Goal: Navigation & Orientation: Find specific page/section

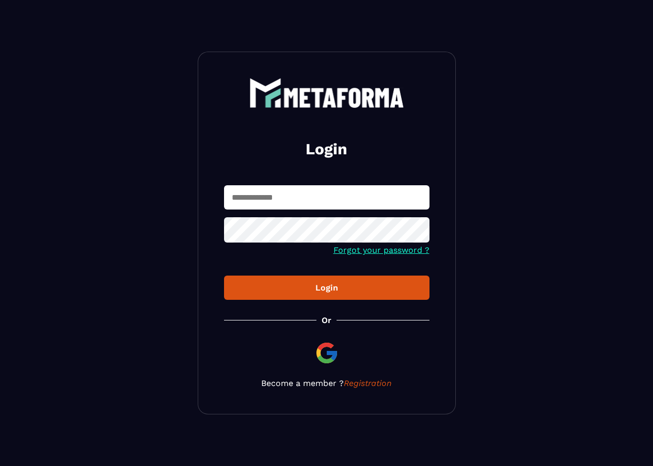
click at [296, 216] on form "Forgot your password ? Login" at bounding box center [326, 242] width 205 height 115
click at [299, 198] on input "text" at bounding box center [326, 197] width 205 height 24
paste input "**********"
type input "**********"
click at [291, 290] on div "Login" at bounding box center [326, 288] width 189 height 10
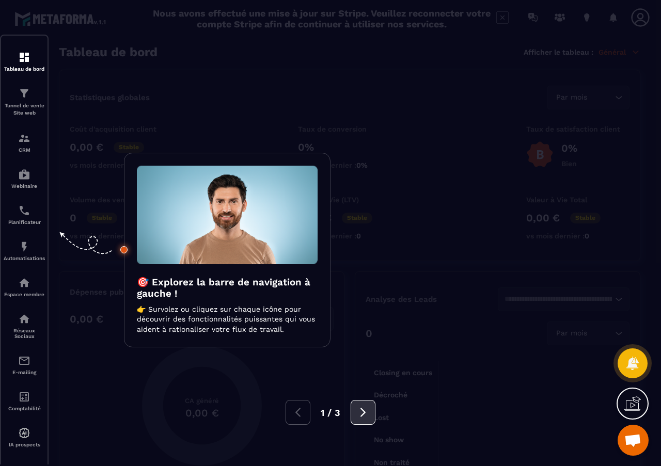
click at [363, 418] on icon at bounding box center [362, 412] width 11 height 11
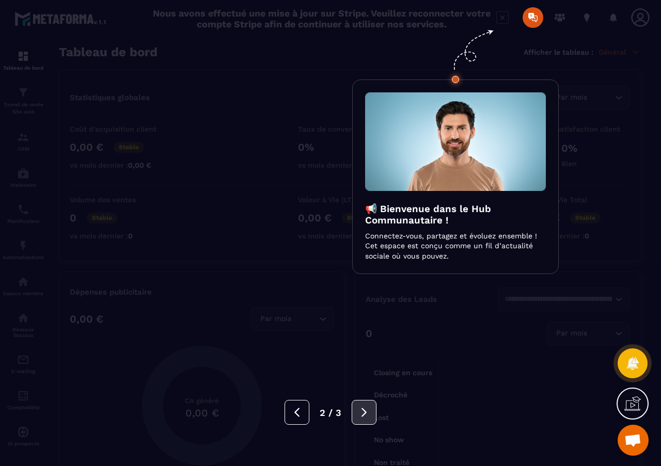
click at [361, 414] on icon at bounding box center [363, 412] width 11 height 11
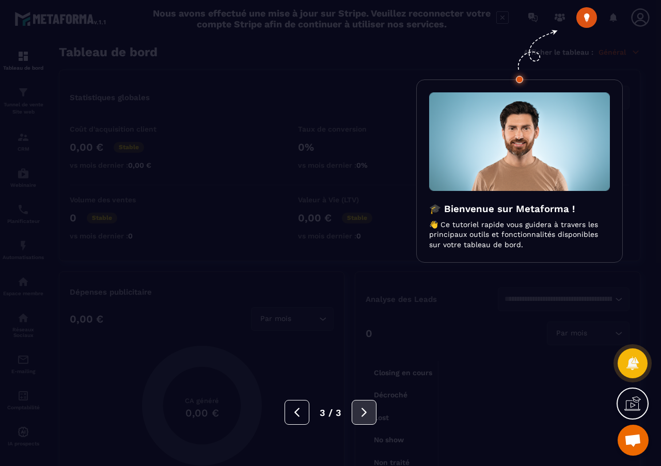
click at [357, 419] on button at bounding box center [364, 412] width 25 height 25
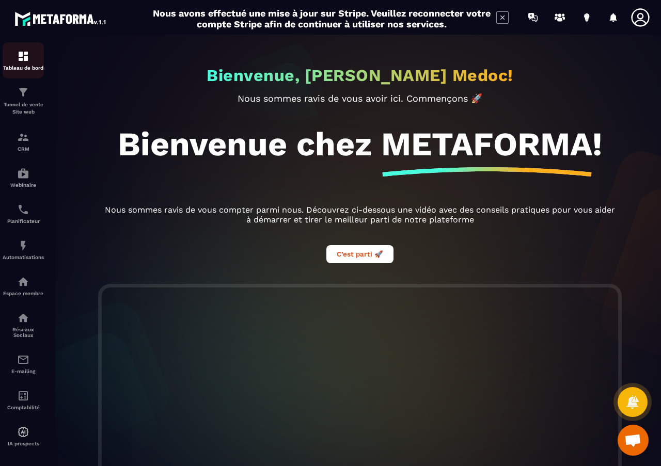
click at [25, 60] on img at bounding box center [23, 56] width 12 height 12
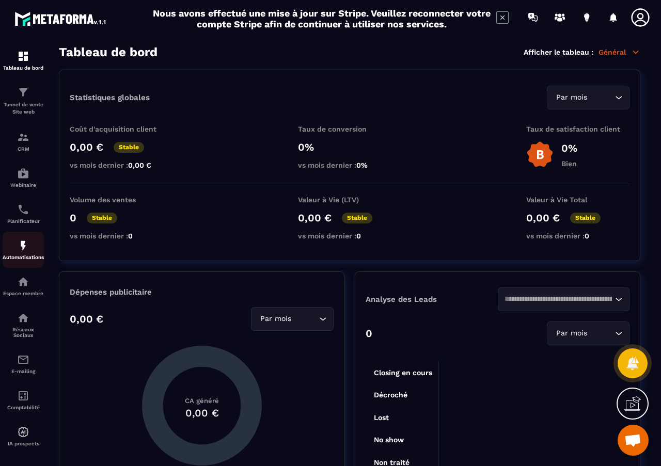
click at [28, 248] on img at bounding box center [23, 246] width 12 height 12
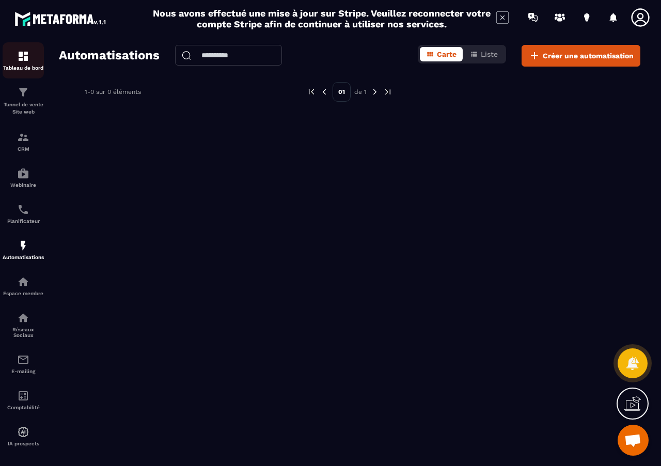
click at [28, 59] on img at bounding box center [23, 56] width 12 height 12
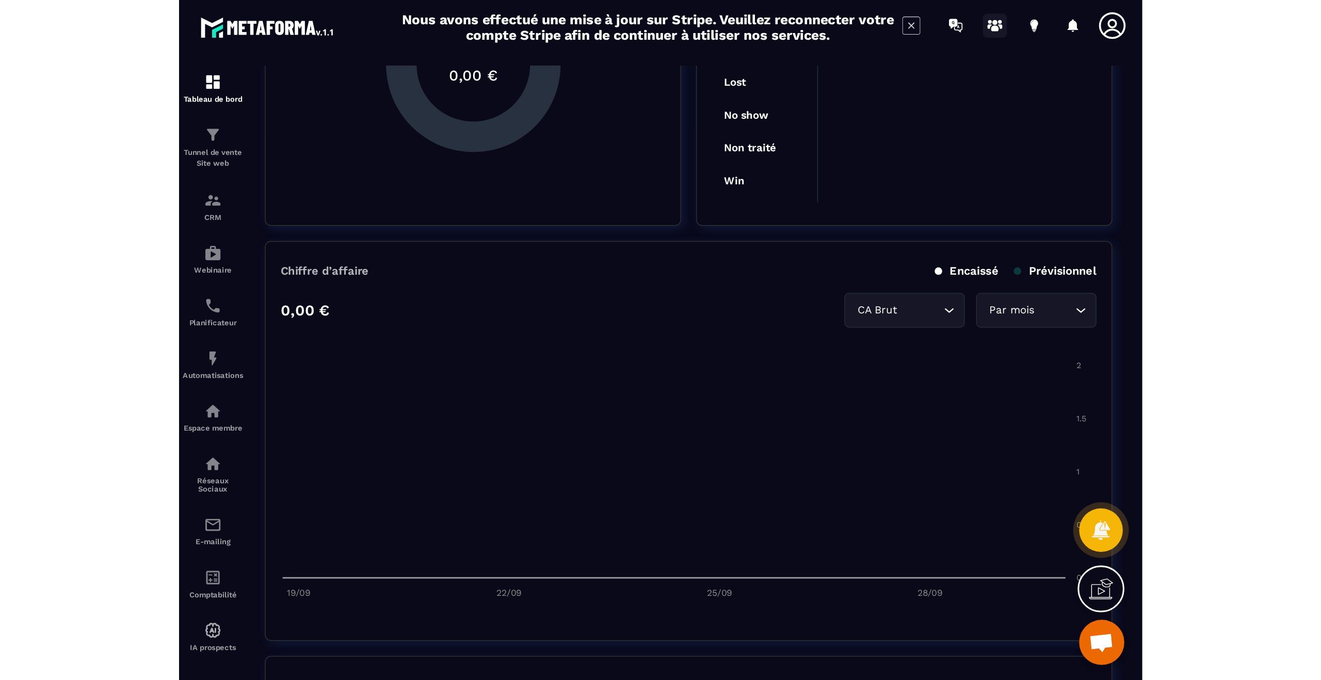
scroll to position [310, 0]
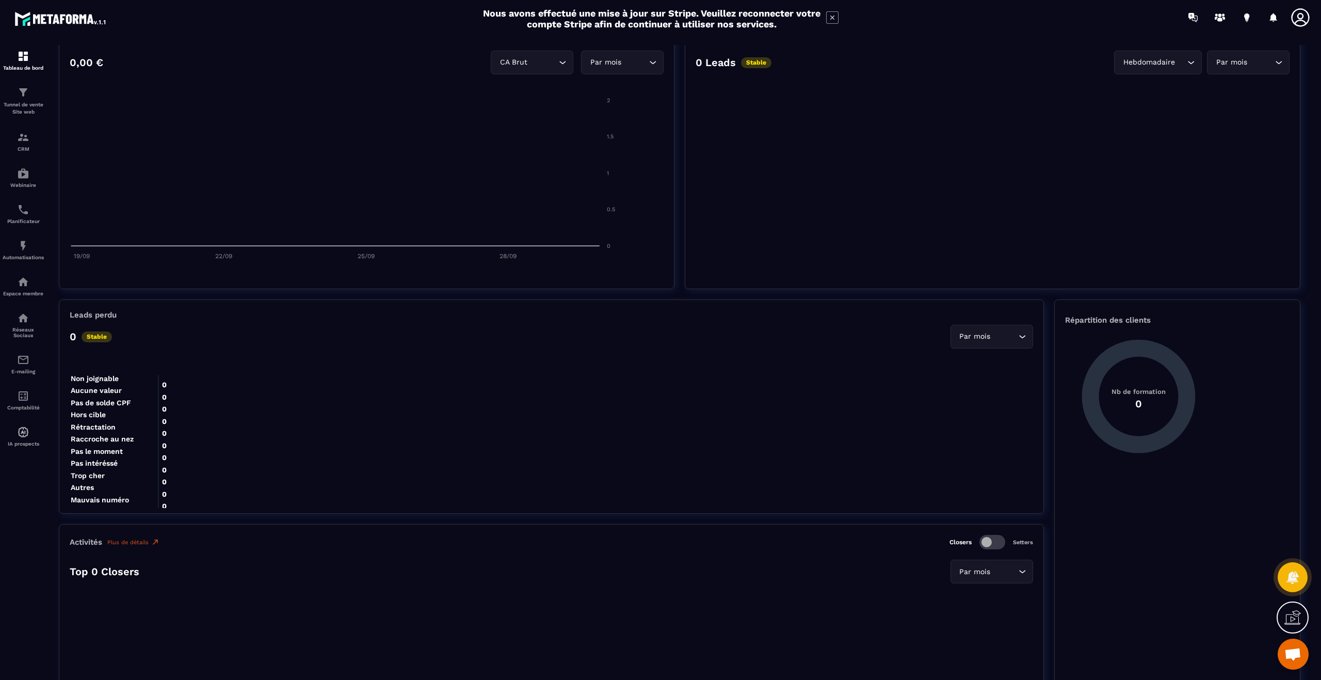
click at [652, 61] on div "Par mois" at bounding box center [1243, 62] width 61 height 11
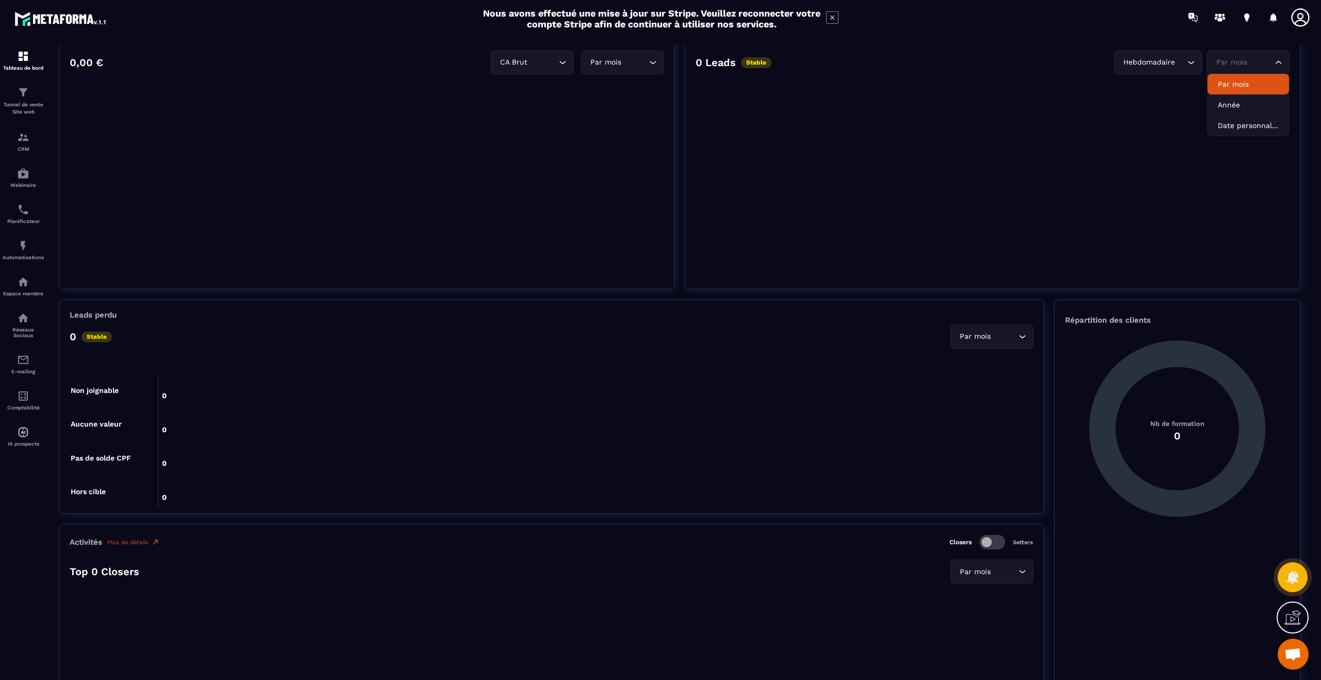
scroll to position [0, 0]
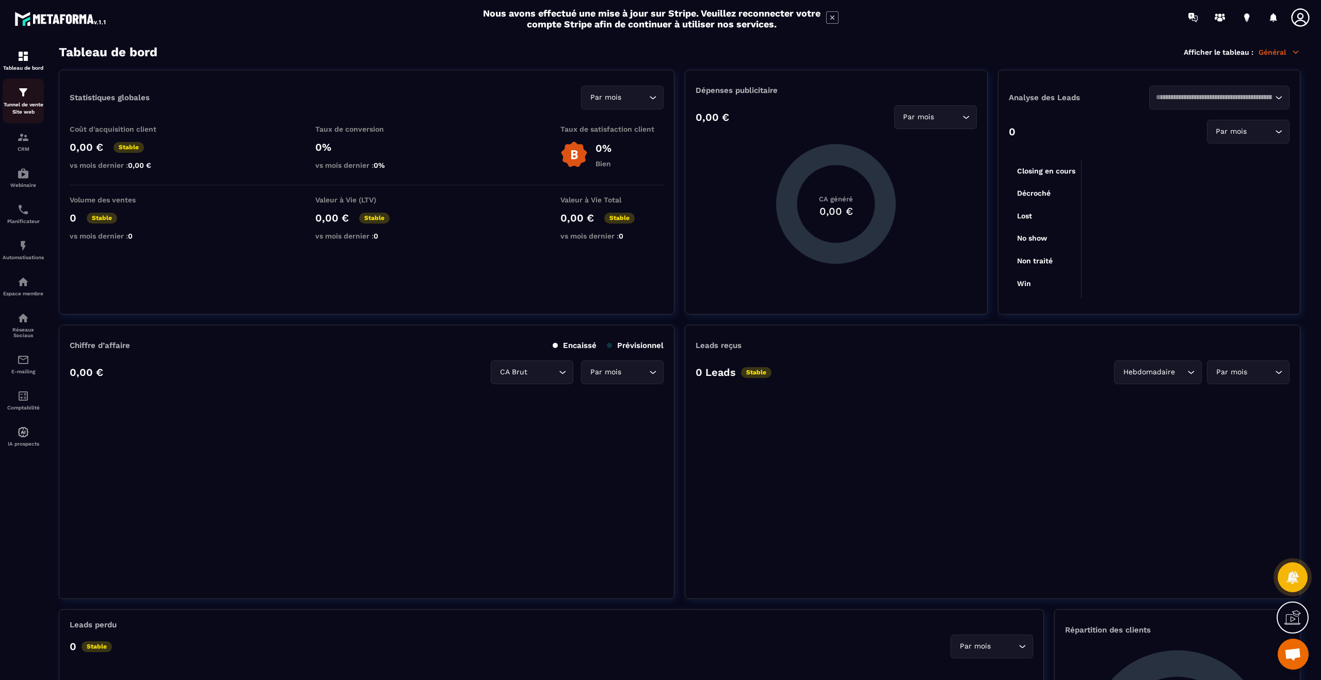
click at [24, 110] on p "Tunnel de vente Site web" at bounding box center [23, 108] width 41 height 14
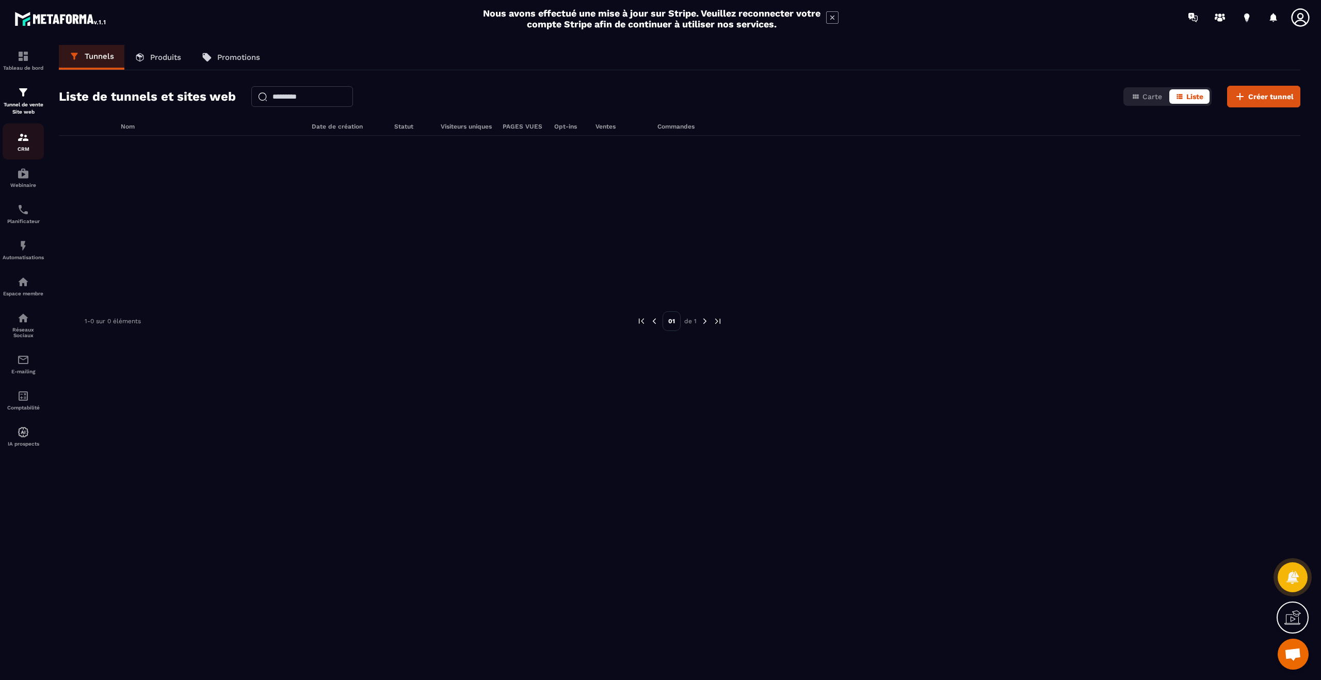
click at [25, 148] on p "CRM" at bounding box center [23, 149] width 41 height 6
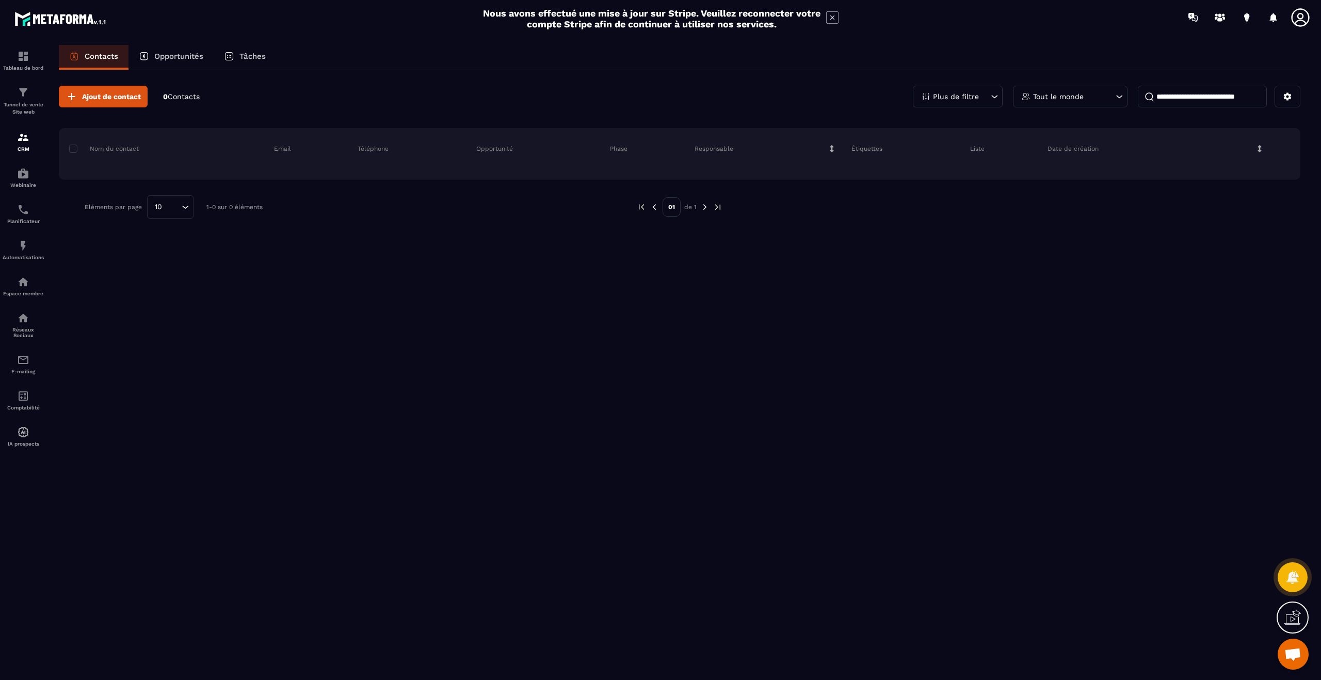
click at [177, 58] on p "Opportunités" at bounding box center [178, 56] width 49 height 9
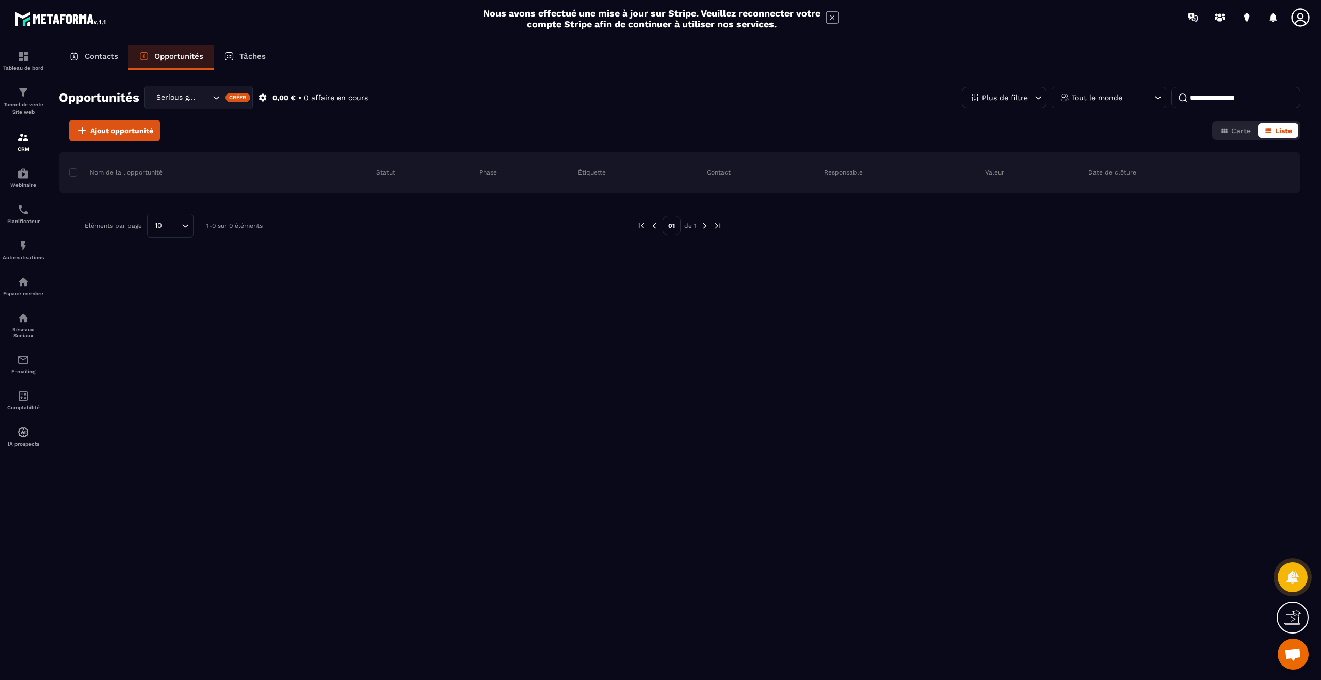
click at [84, 50] on div "Contacts" at bounding box center [94, 57] width 70 height 25
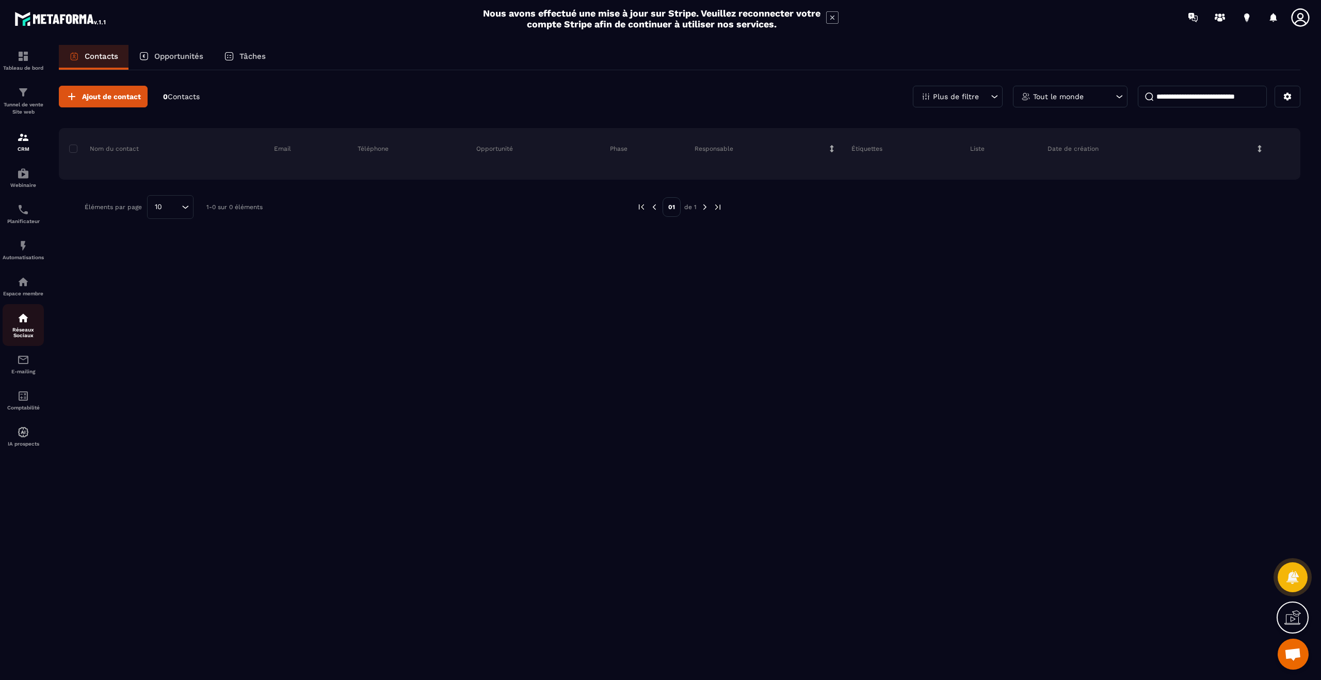
click at [14, 323] on div "Réseaux Sociaux" at bounding box center [23, 325] width 41 height 26
